Goal: Ask a question

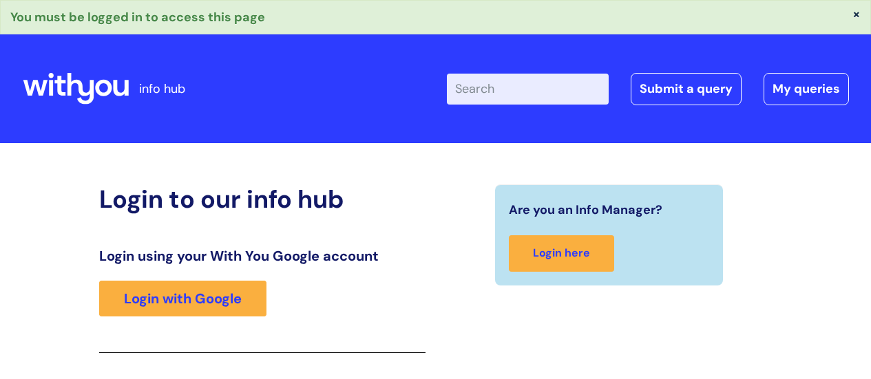
scroll to position [244, 0]
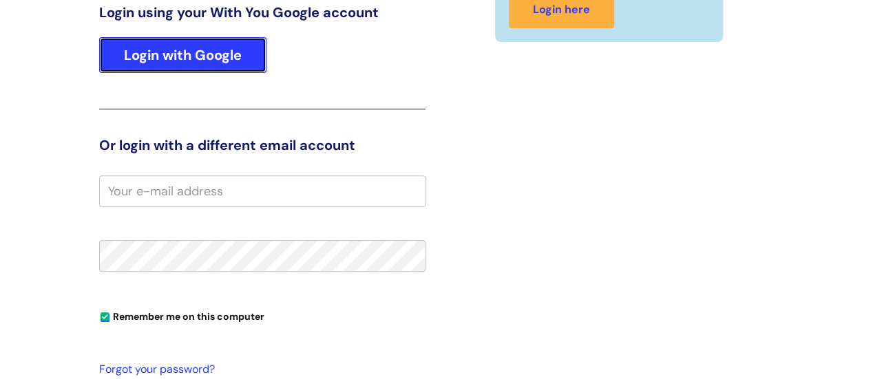
click at [204, 60] on link "Login with Google" at bounding box center [182, 55] width 167 height 36
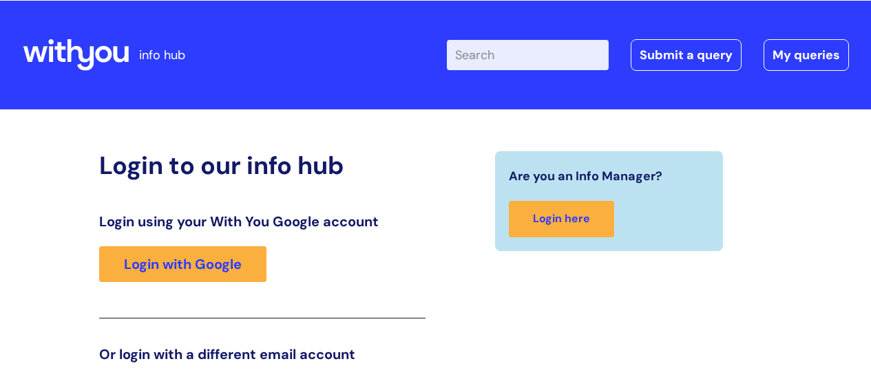
scroll to position [210, 0]
